Goal: Information Seeking & Learning: Learn about a topic

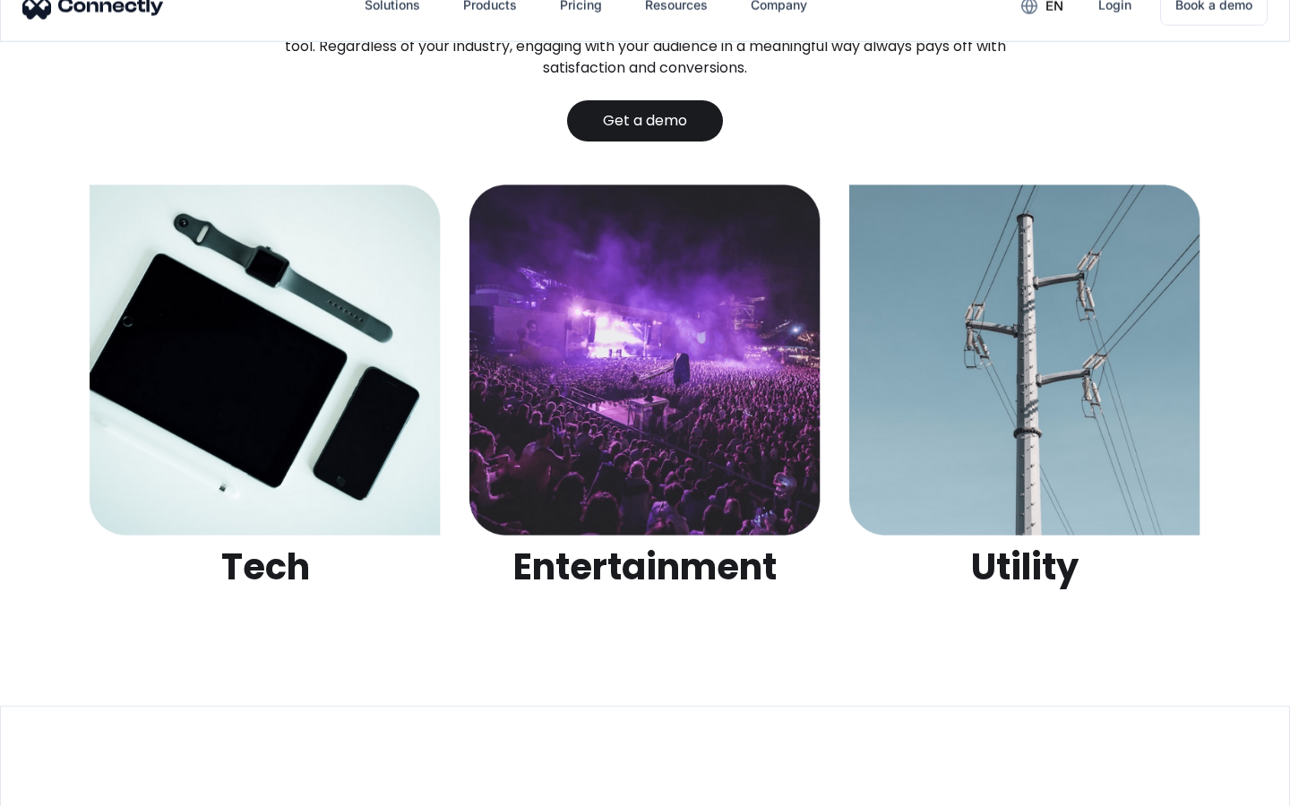
scroll to position [5652, 0]
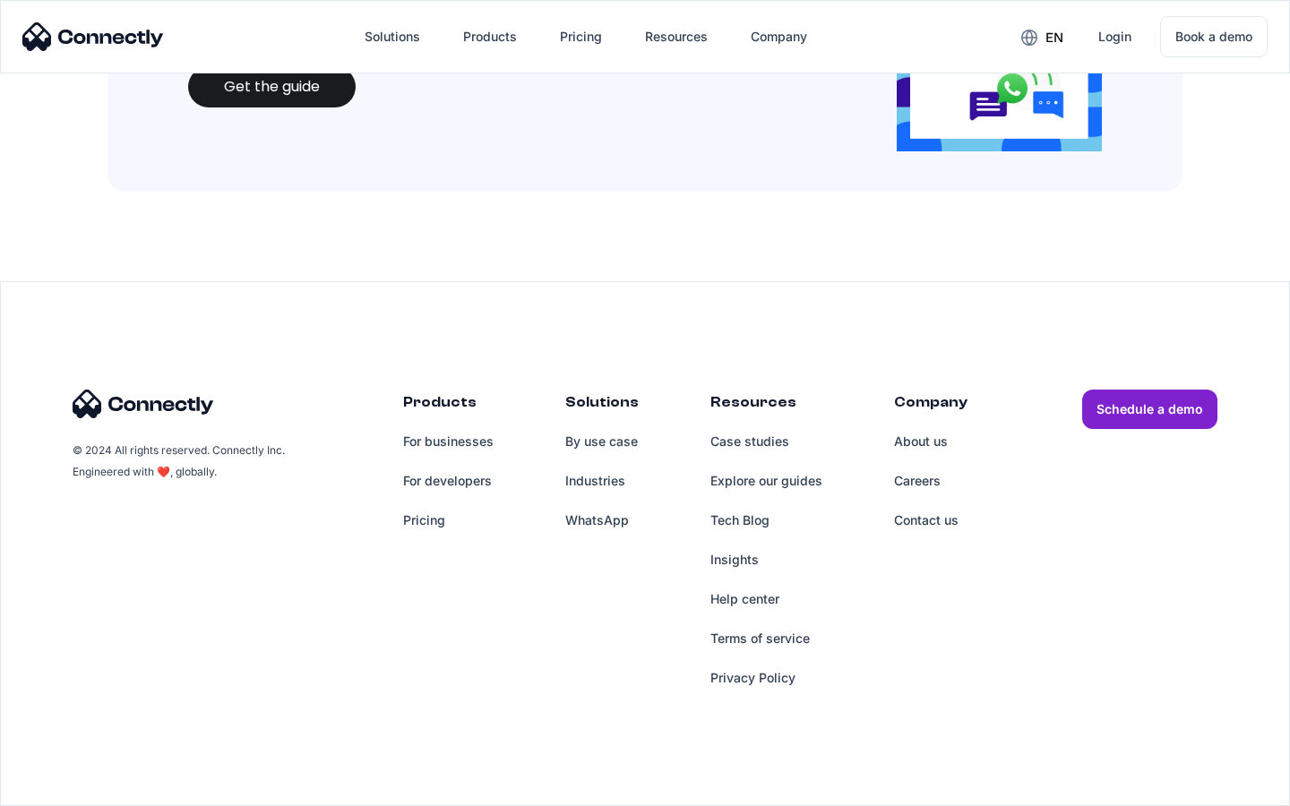
scroll to position [1947, 0]
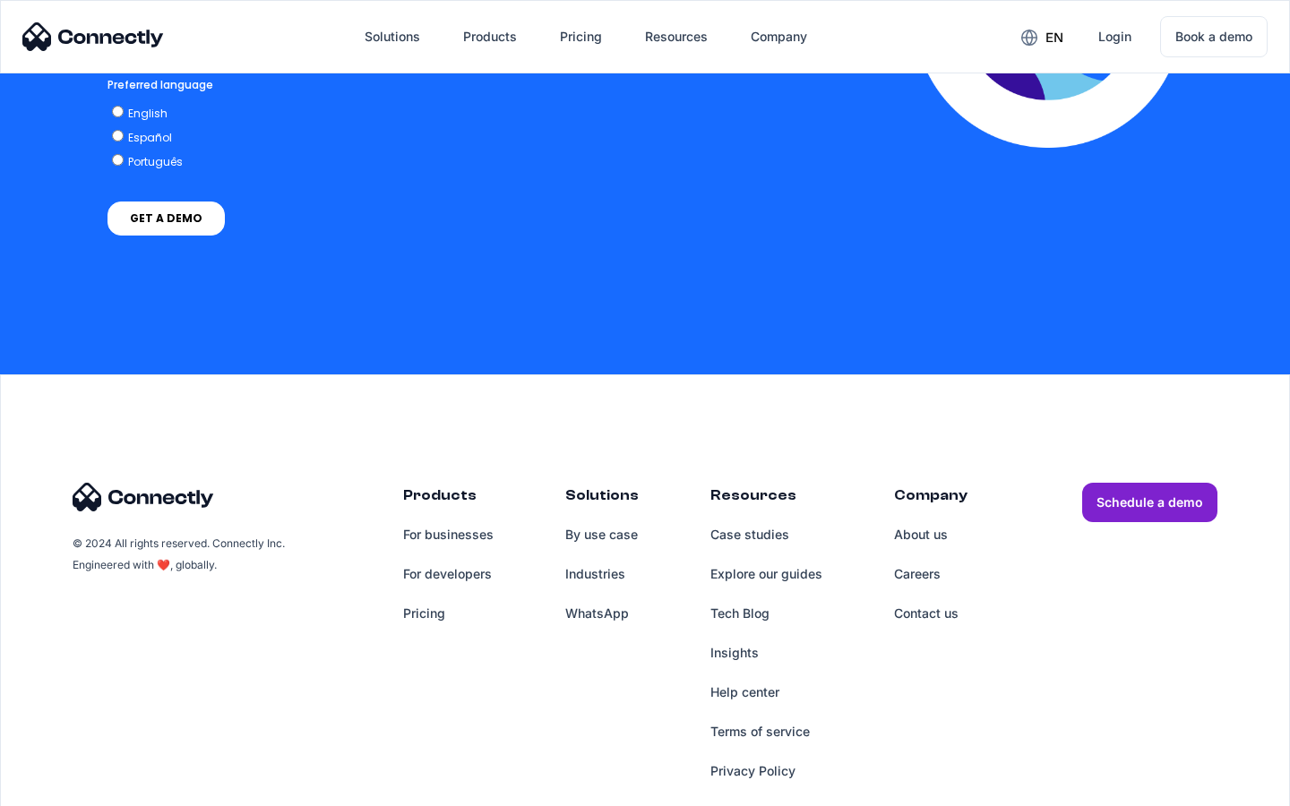
scroll to position [3952, 0]
